Goal: Check status: Check status

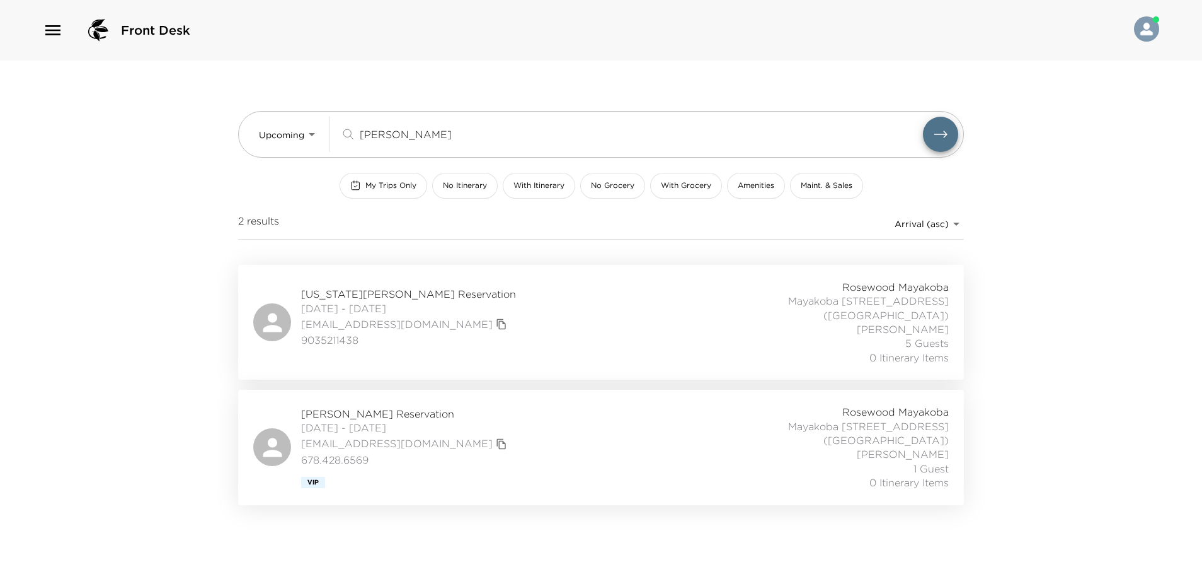
type input "beall"
click at [532, 290] on div "Virginia Beall Reservation 10/05/2025 - 10/09/2025 vbbeall@gmail.com 9035211438…" at bounding box center [601, 322] width 696 height 84
click at [521, 333] on div "Virginia Beall Reservation 10/05/2025 - 10/09/2025 vbbeall@gmail.com 9035211438…" at bounding box center [601, 322] width 696 height 84
drag, startPoint x: 413, startPoint y: 141, endPoint x: 350, endPoint y: 161, distance: 66.2
click at [350, 161] on div "Upcoming Upcoming beall ​ My Trips Only No Itinerary With Itinerary No Grocery …" at bounding box center [601, 162] width 726 height 204
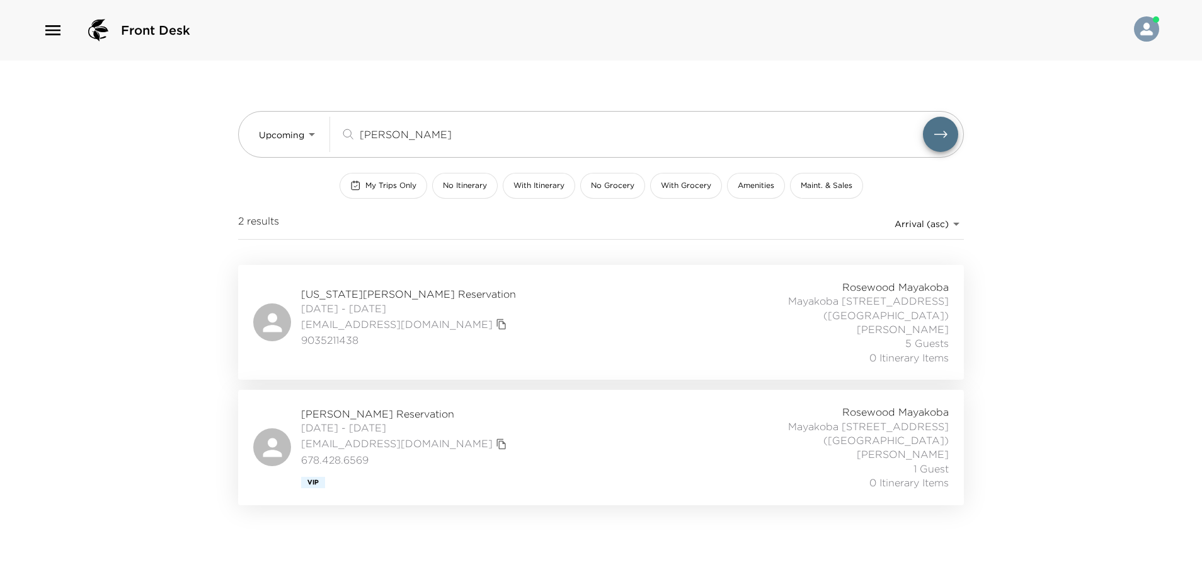
drag, startPoint x: 393, startPoint y: 134, endPoint x: 308, endPoint y: 158, distance: 87.8
click at [308, 158] on div "Upcoming Upcoming beall ​ My Trips Only No Itinerary With Itinerary No Grocery …" at bounding box center [601, 162] width 726 height 204
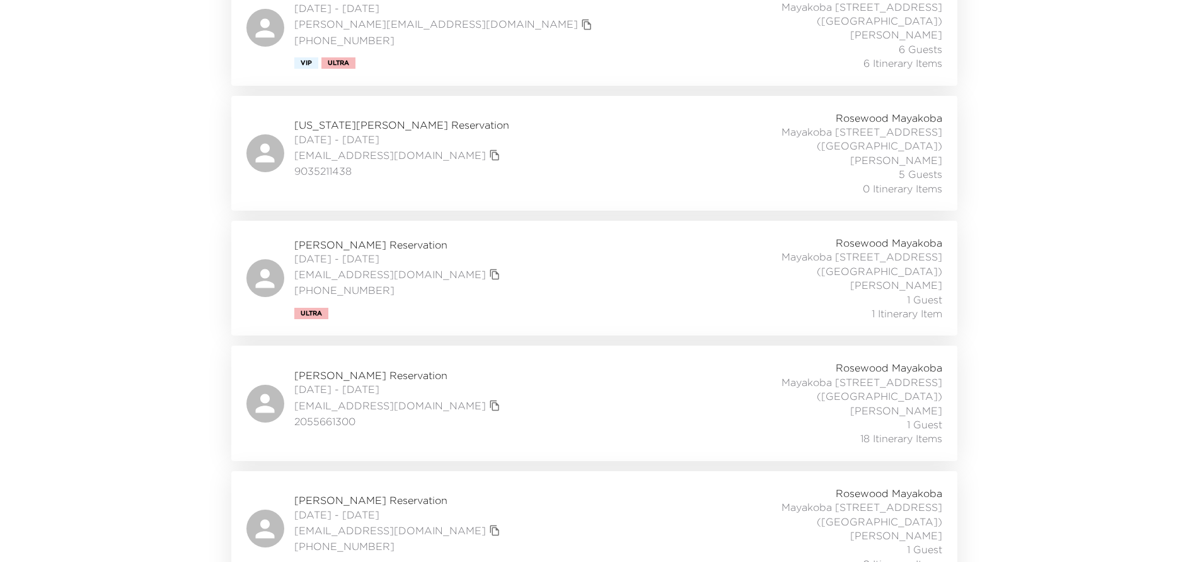
scroll to position [756, 0]
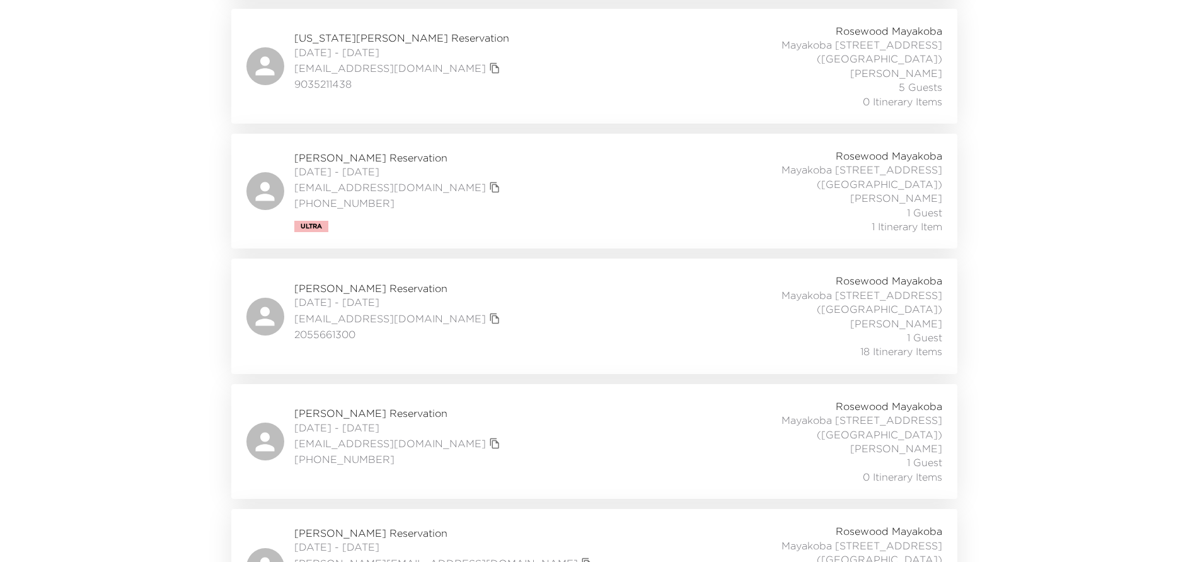
click at [592, 399] on div "Jason Scheir Reservation 10/09/2025 - 10/13/2025 jscheir@gmail.com (646) 483-56…" at bounding box center [594, 441] width 696 height 84
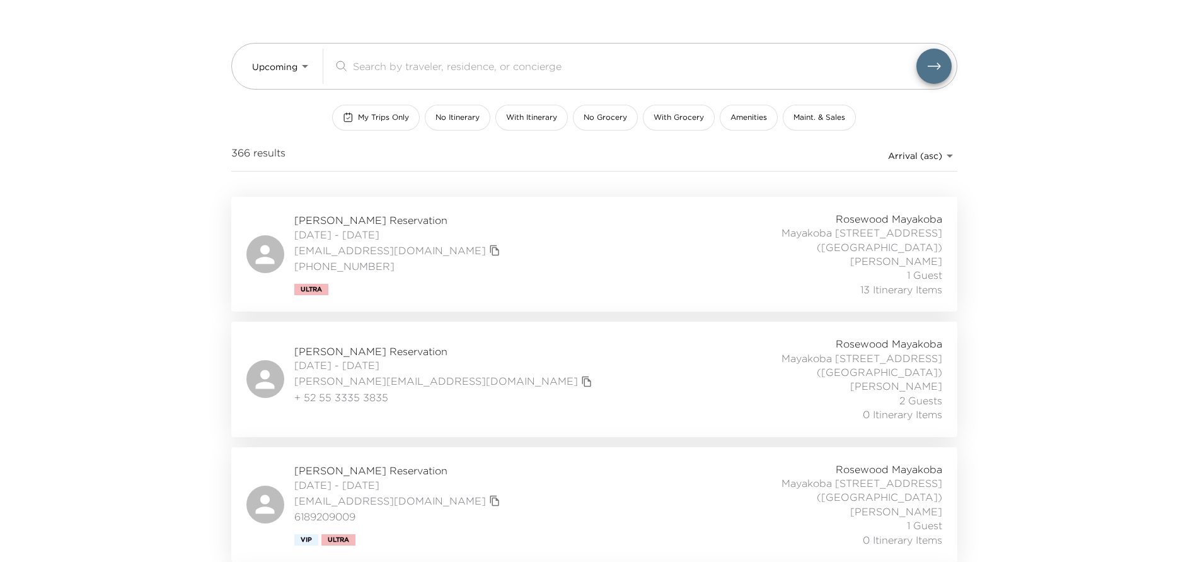
scroll to position [0, 0]
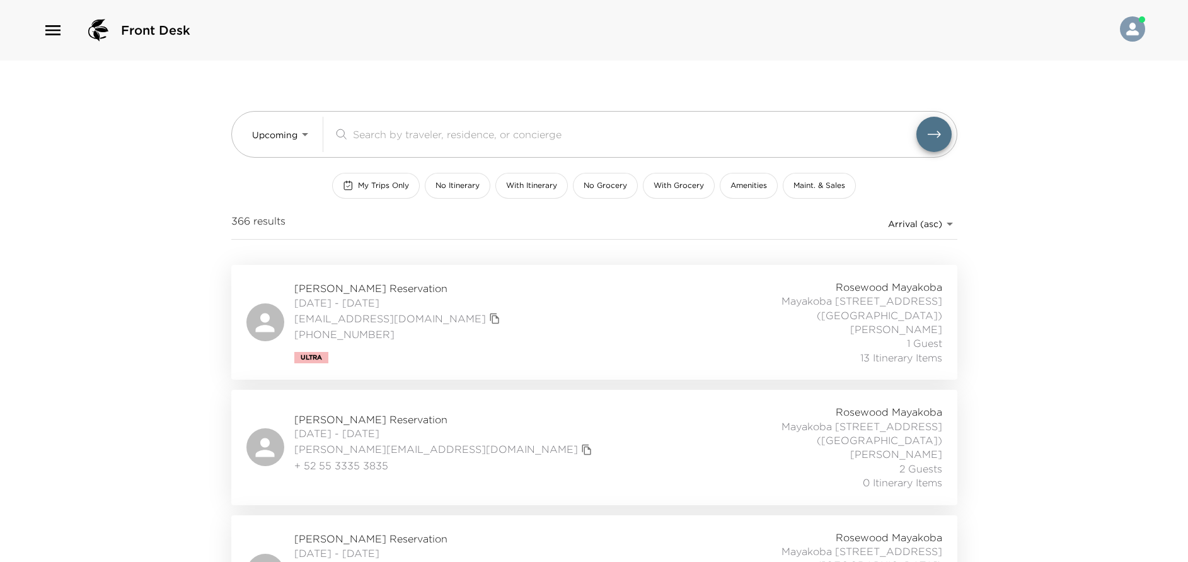
click at [607, 368] on div "Claire Farver Reservation 10/02/2025 - 10/05/2025 cstrang@gmail.com 202-487-812…" at bounding box center [594, 322] width 726 height 115
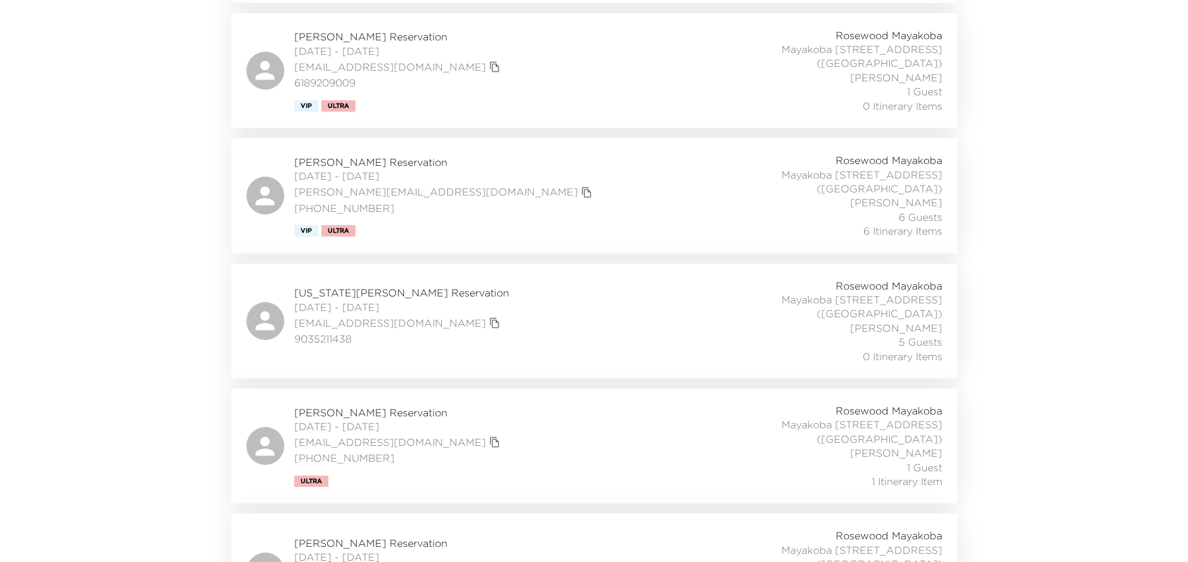
scroll to position [473, 0]
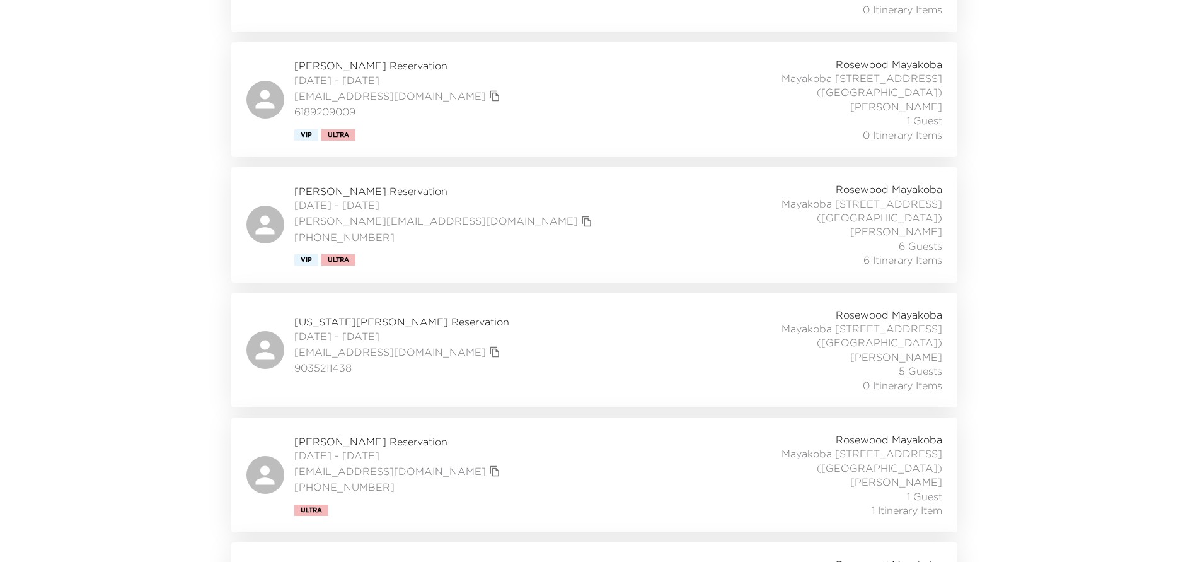
click at [517, 324] on div "Virginia Beall Reservation 10/05/2025 - 10/09/2025 vbbeall@gmail.com 9035211438…" at bounding box center [594, 350] width 696 height 84
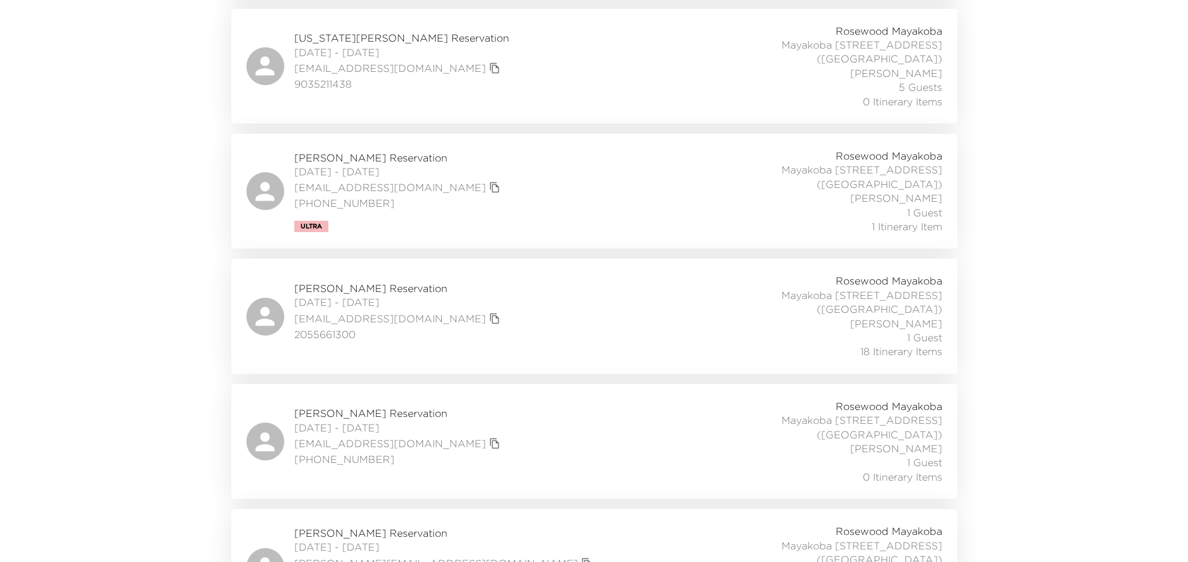
scroll to position [851, 0]
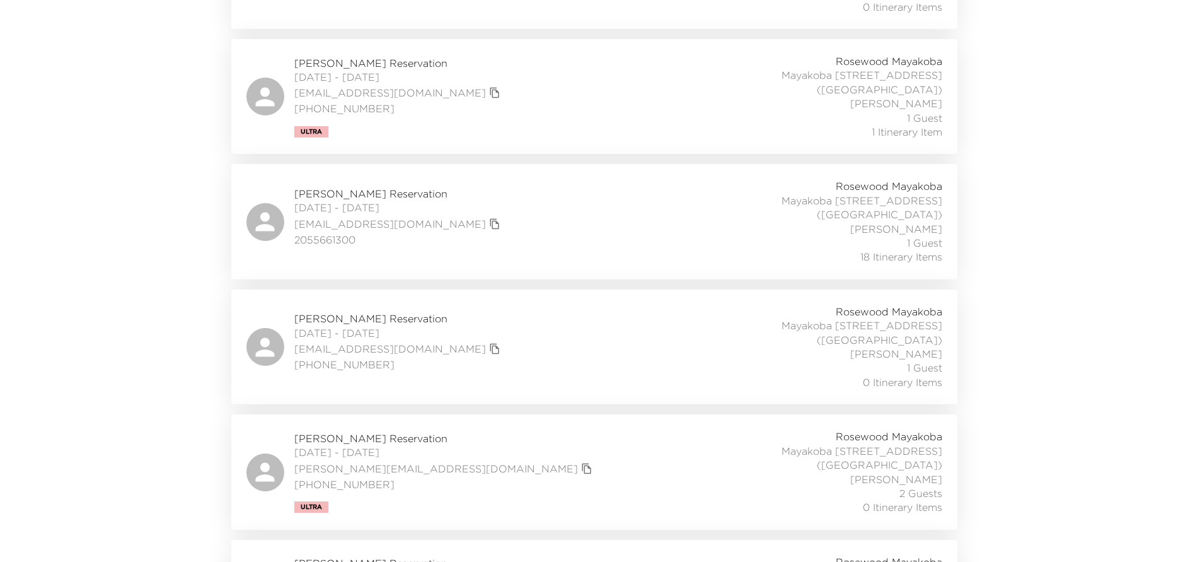
click at [589, 429] on div "Elizabeth Joy Reservation 10/11/2025 - 10/18/2025 liz@purejoyhome.com 203 273 6…" at bounding box center [594, 471] width 696 height 84
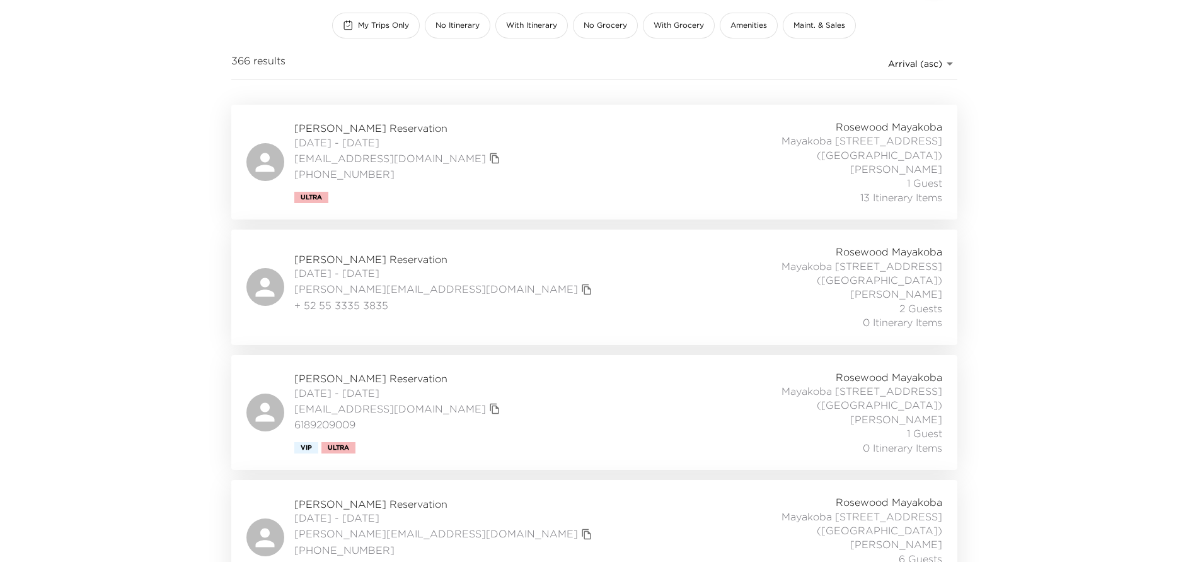
scroll to position [0, 0]
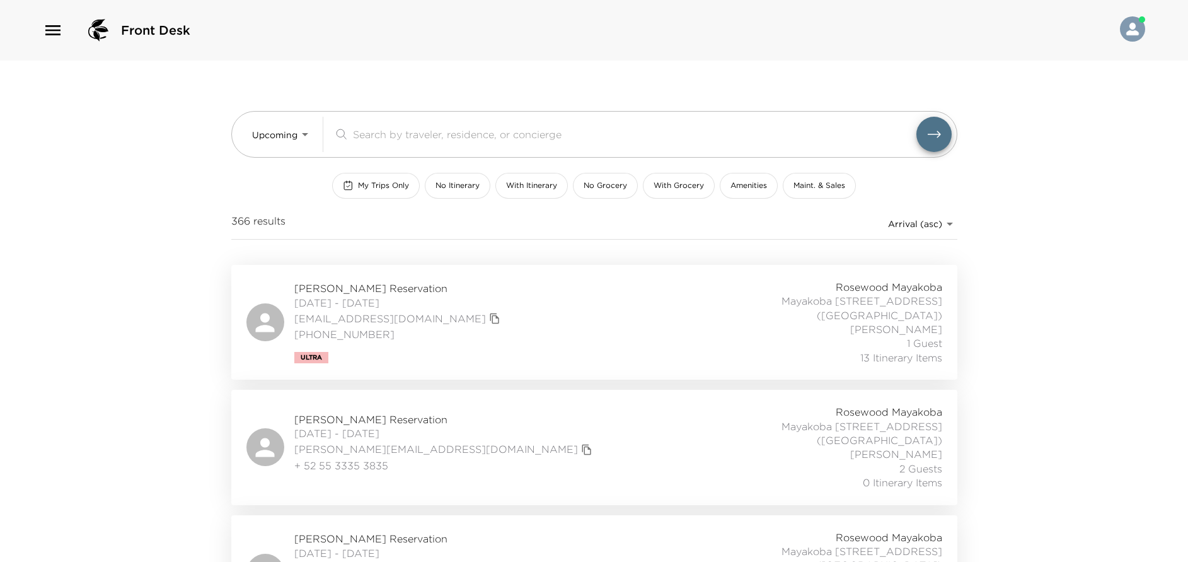
click at [494, 311] on div "Claire Farver Reservation 10/02/2025 - 10/05/2025 cstrang@gmail.com 202-487-812…" at bounding box center [594, 322] width 696 height 84
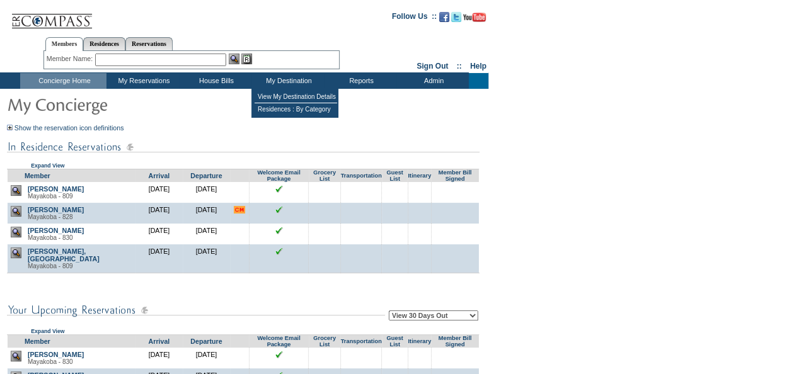
click at [289, 76] on td "My Destination" at bounding box center [287, 81] width 72 height 16
click at [291, 93] on td "View My Destination Details" at bounding box center [296, 97] width 83 height 13
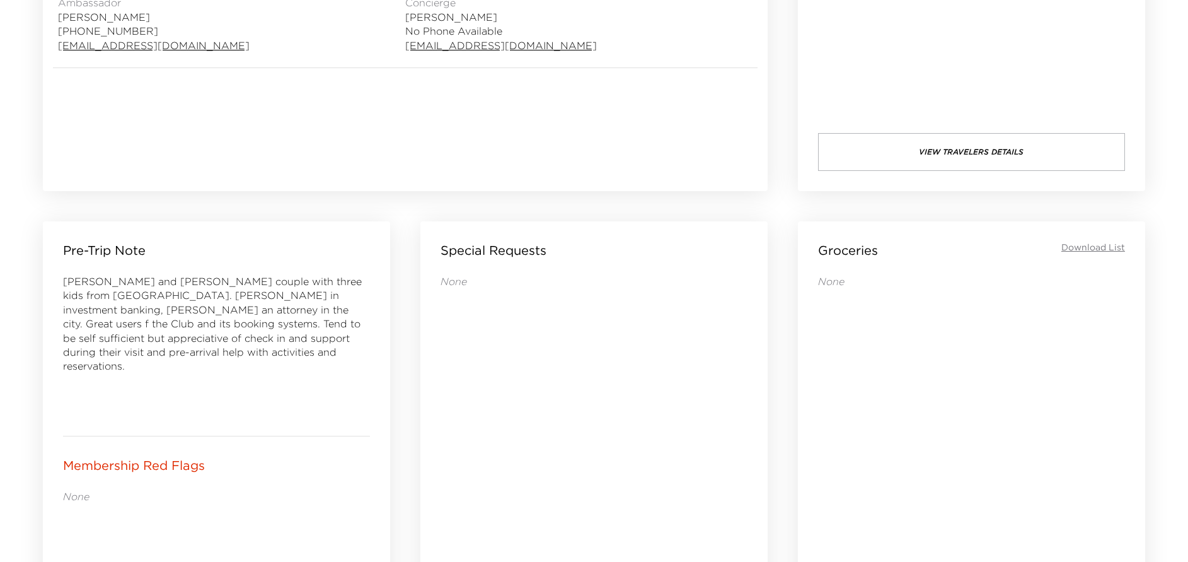
scroll to position [378, 0]
